Goal: Navigation & Orientation: Find specific page/section

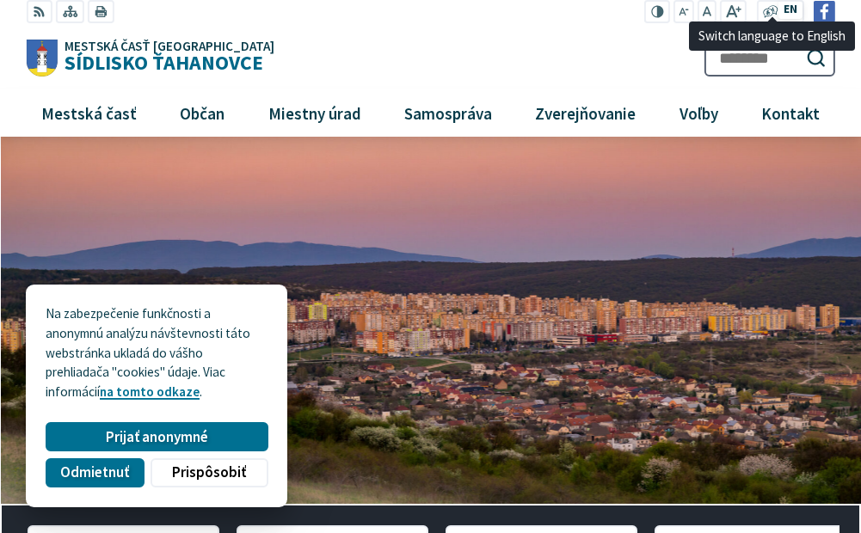
click at [792, 14] on span "EN" at bounding box center [791, 10] width 14 height 18
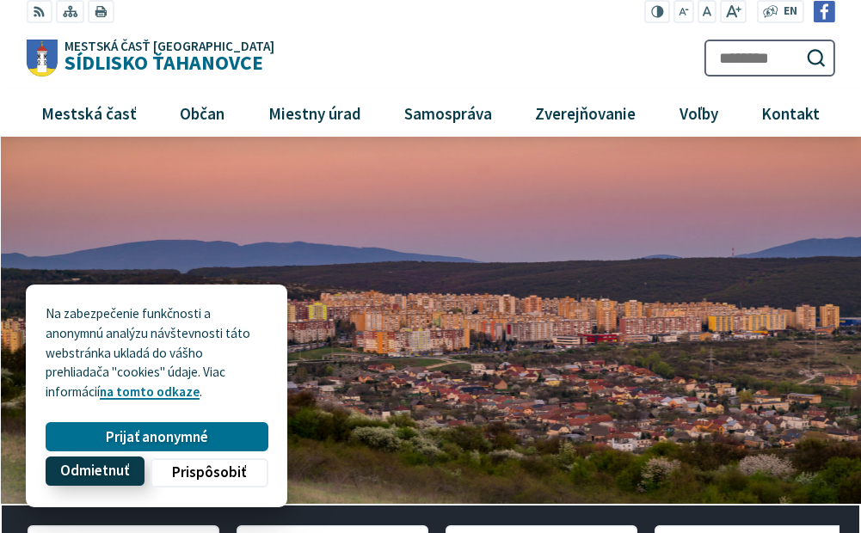
click at [126, 473] on span "Odmietnuť" at bounding box center [94, 472] width 69 height 18
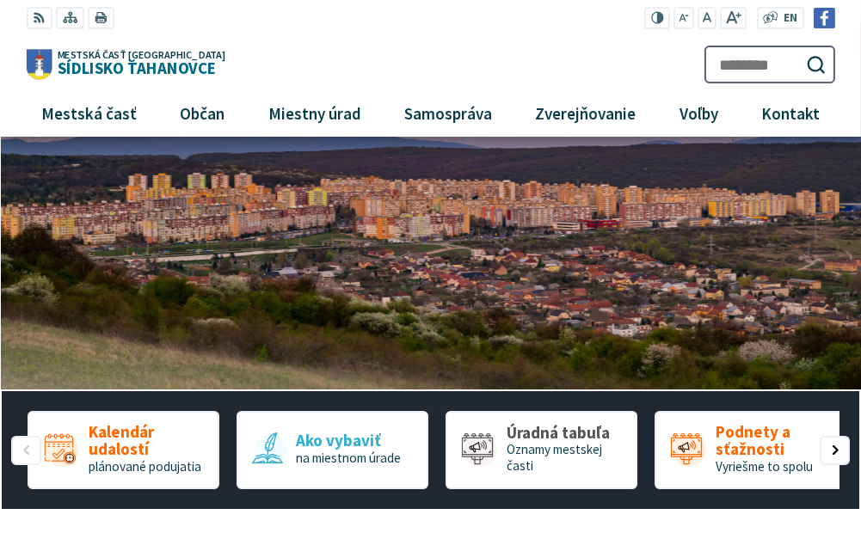
scroll to position [86, 0]
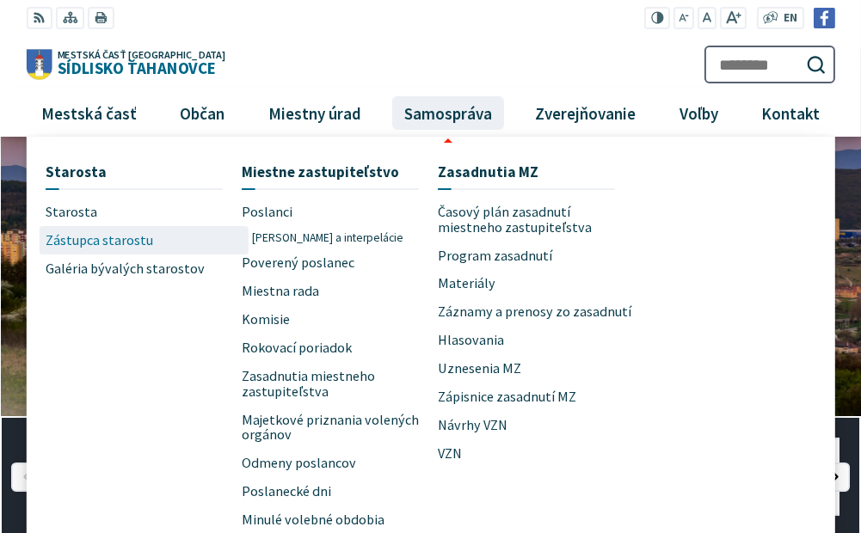
click at [89, 243] on span "Zástupca starostu" at bounding box center [100, 240] width 108 height 28
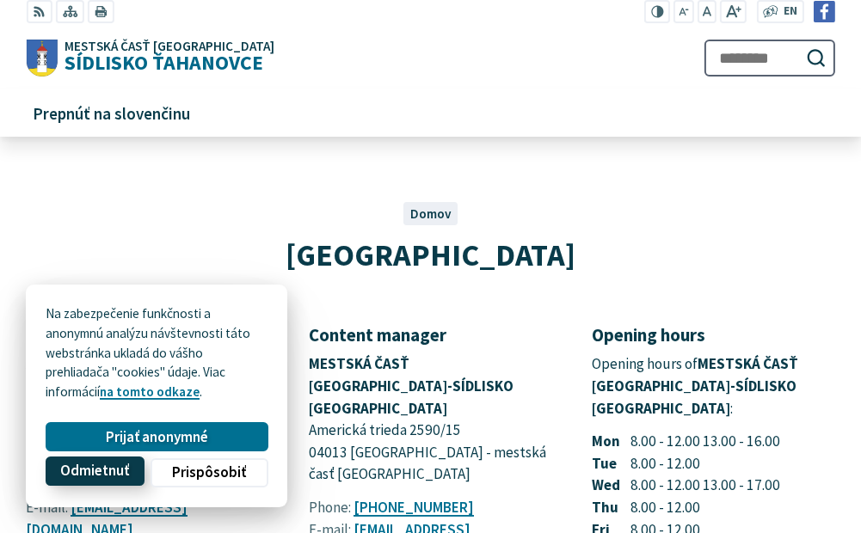
click at [91, 465] on span "Odmietnuť" at bounding box center [94, 472] width 69 height 18
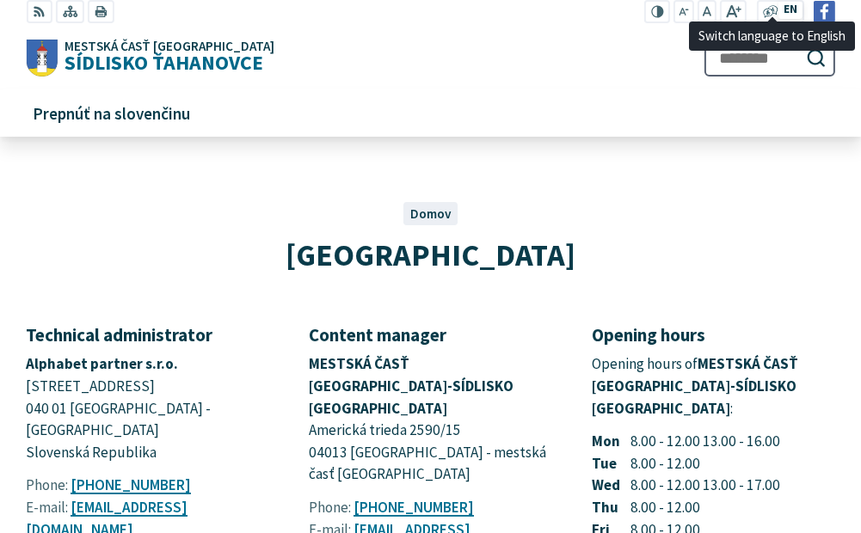
click at [798, 9] on span "EN" at bounding box center [791, 10] width 14 height 18
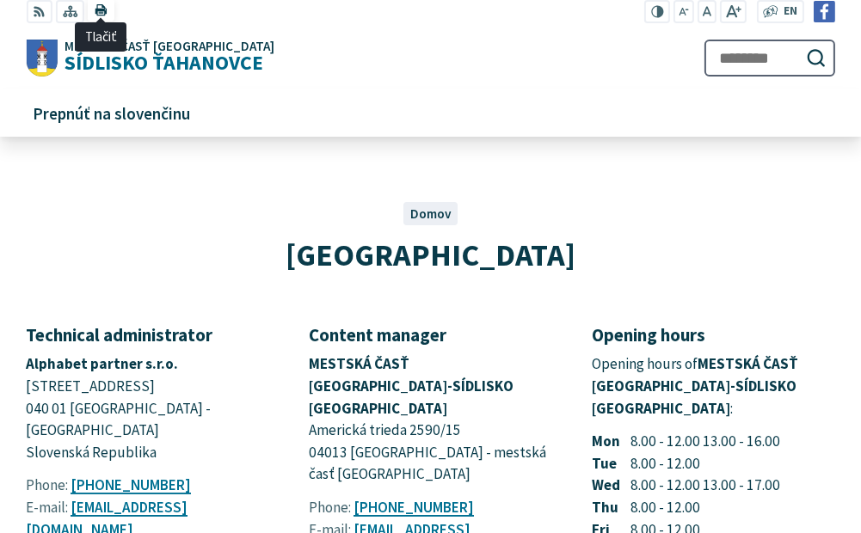
click at [95, 51] on span "Tlačiť" at bounding box center [101, 37] width 52 height 28
click at [775, 15] on use at bounding box center [771, 11] width 15 height 12
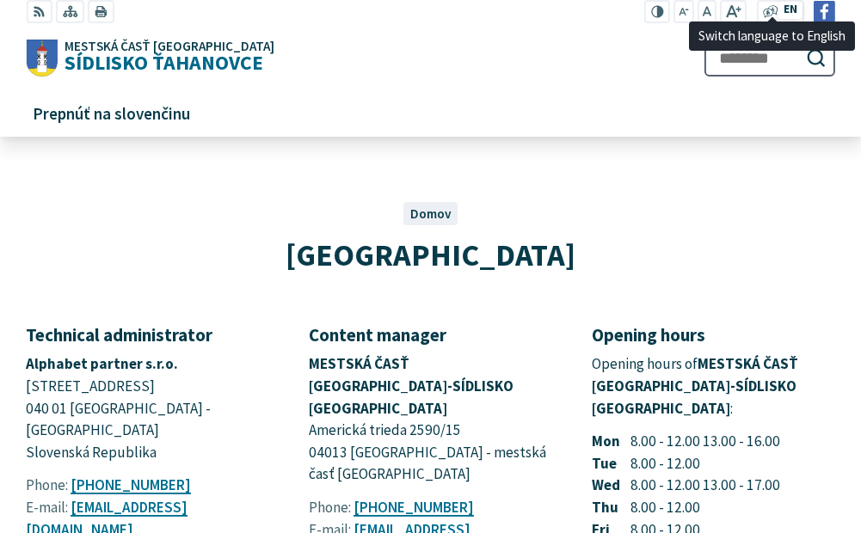
click at [793, 15] on span "EN" at bounding box center [791, 10] width 14 height 18
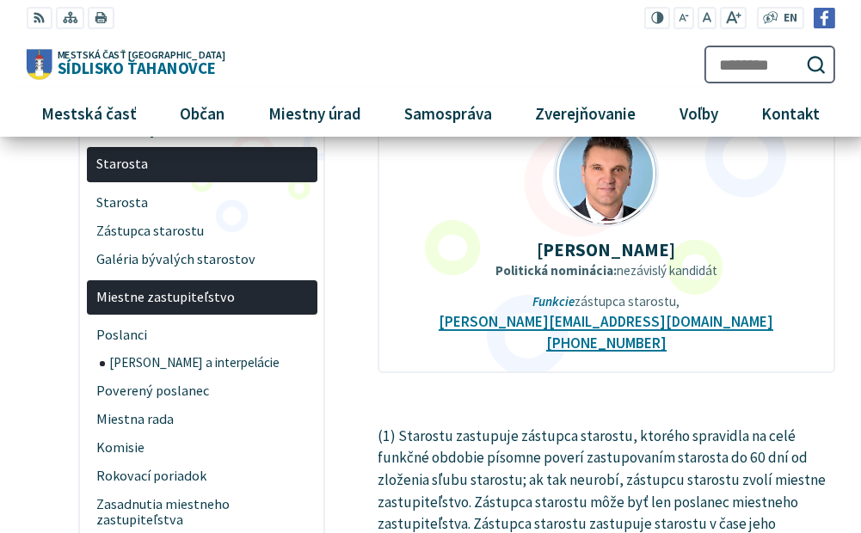
scroll to position [86, 0]
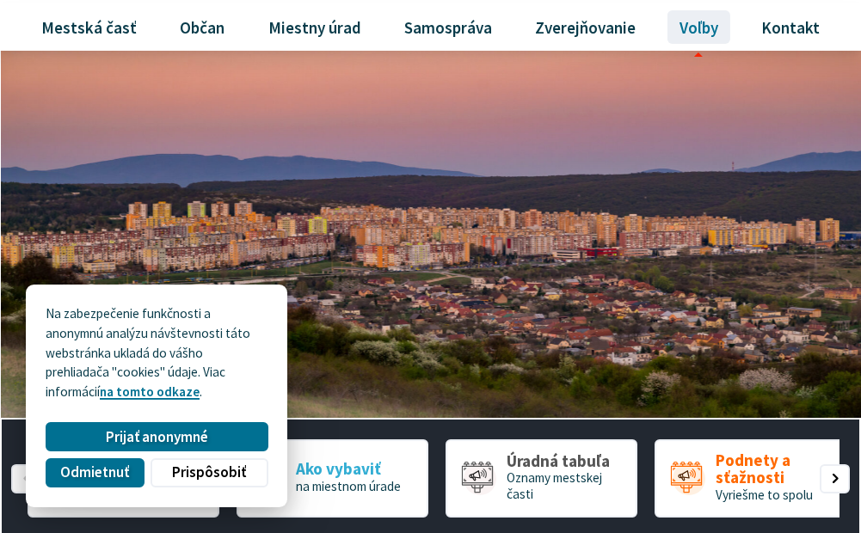
scroll to position [86, 0]
